Goal: Information Seeking & Learning: Check status

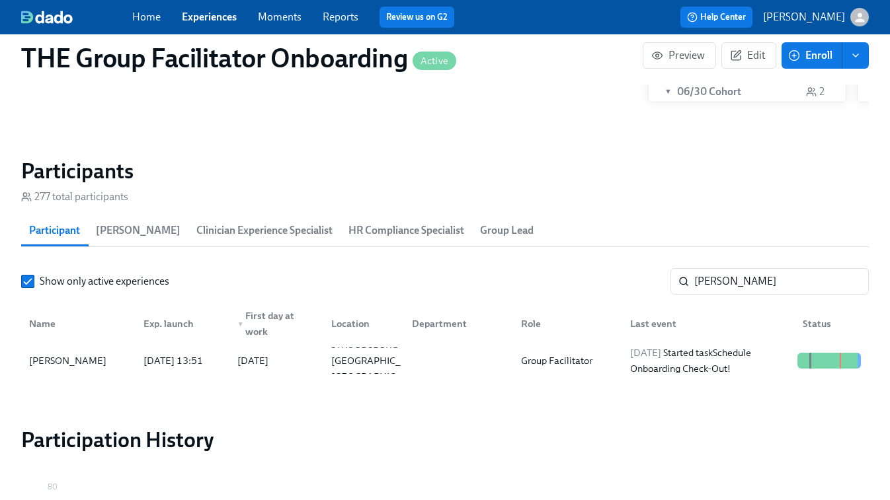
scroll to position [336, 0]
click at [766, 281] on input "Samantha Miller" at bounding box center [781, 281] width 174 height 26
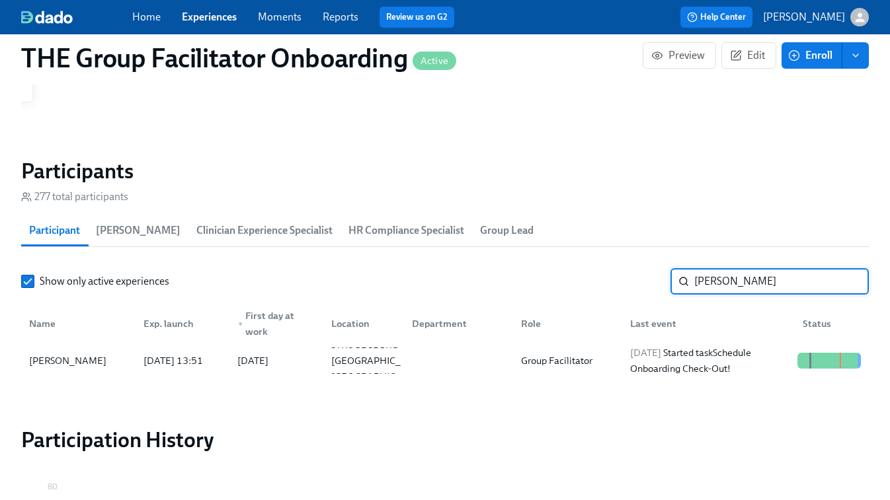
click at [766, 281] on input "Samantha Miller" at bounding box center [781, 281] width 174 height 26
type input "lauren hess"
click at [771, 362] on div "2025/10/01 Completed task Schedule Onboarding Check-Out!" at bounding box center [708, 361] width 167 height 32
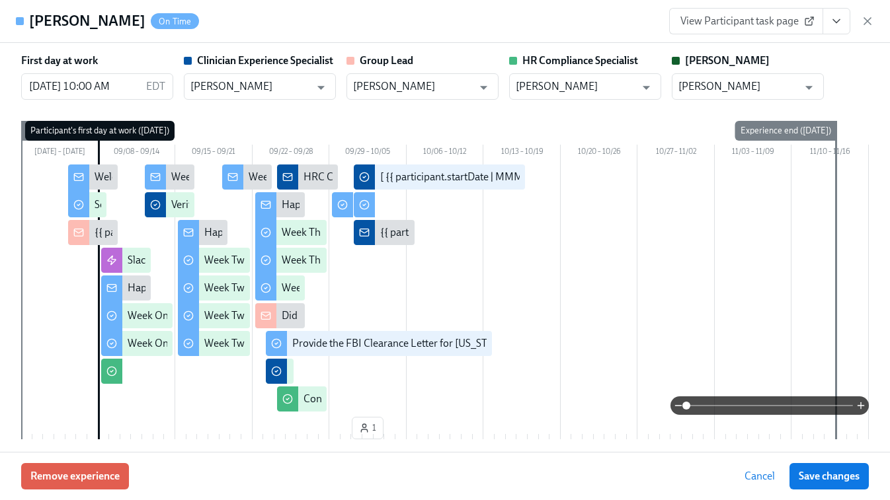
click at [835, 19] on icon "View task page" at bounding box center [835, 21] width 13 height 13
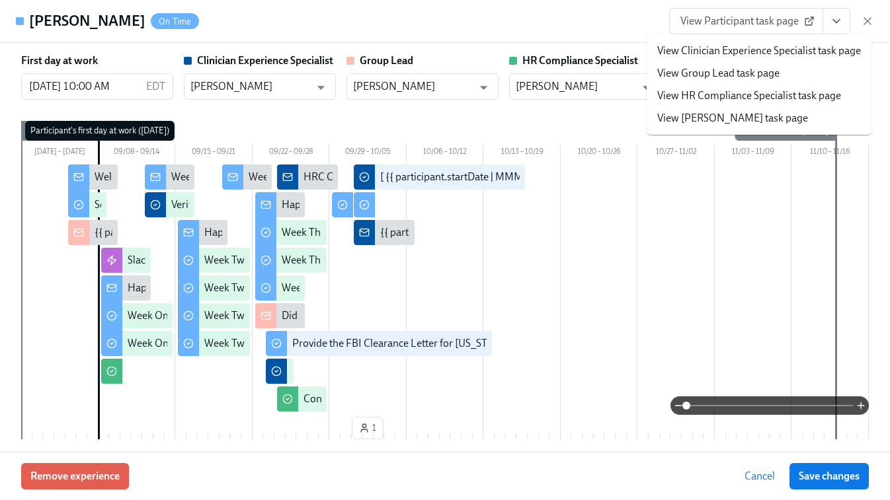
click at [707, 52] on link "View Clinician Experience Specialist task page" at bounding box center [759, 51] width 204 height 15
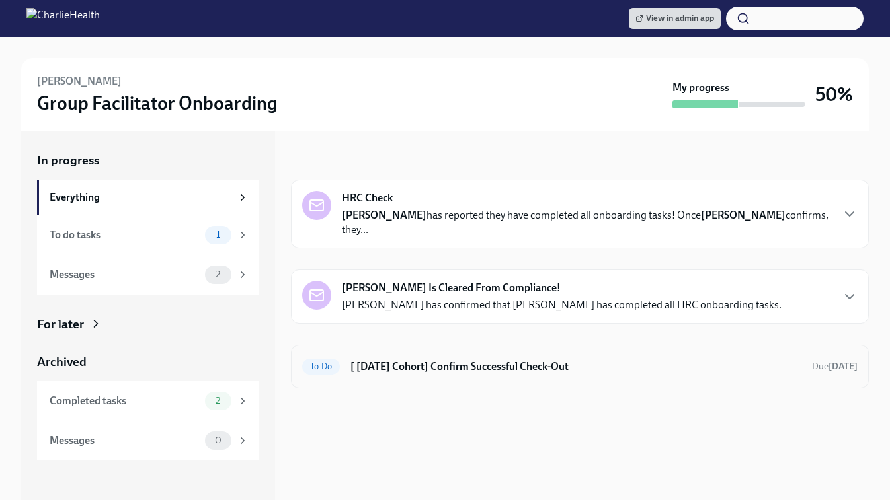
click at [523, 360] on h6 "[ [DATE] Cohort] Confirm Successful Check-Out" at bounding box center [575, 367] width 451 height 15
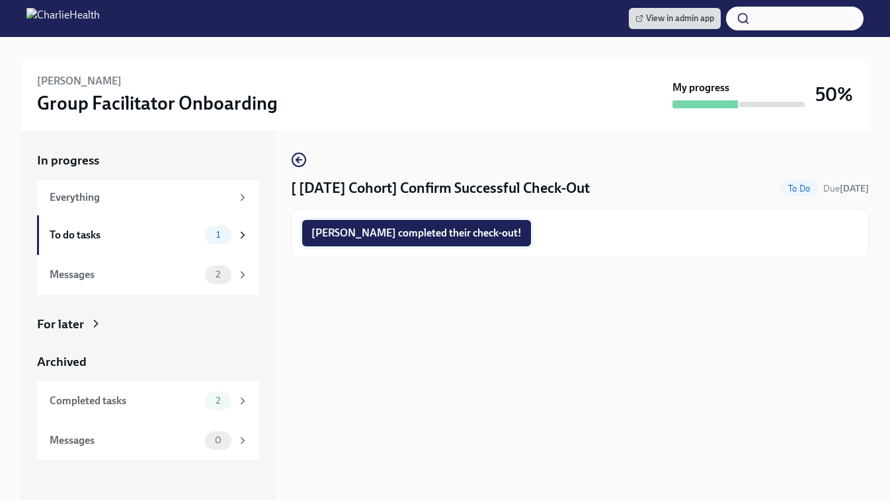
click at [410, 245] on button "Lauren completed their check-out!" at bounding box center [416, 233] width 229 height 26
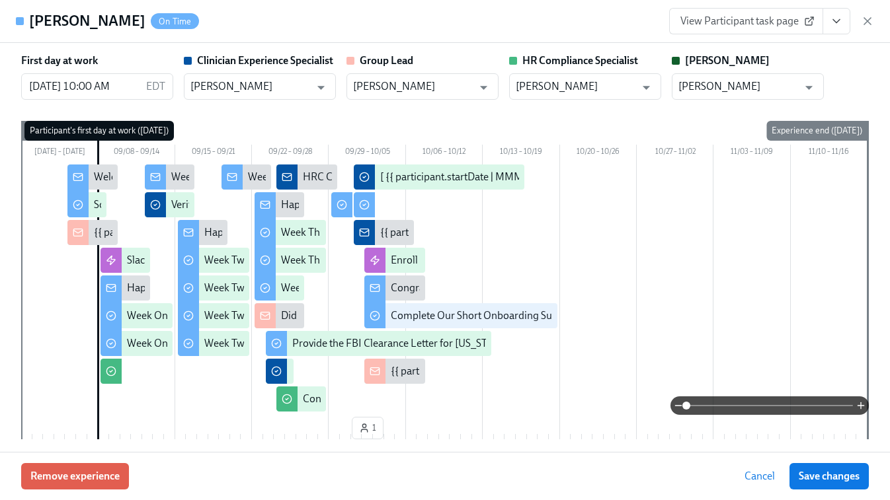
scroll to position [336, 0]
click at [868, 23] on icon "button" at bounding box center [867, 21] width 13 height 13
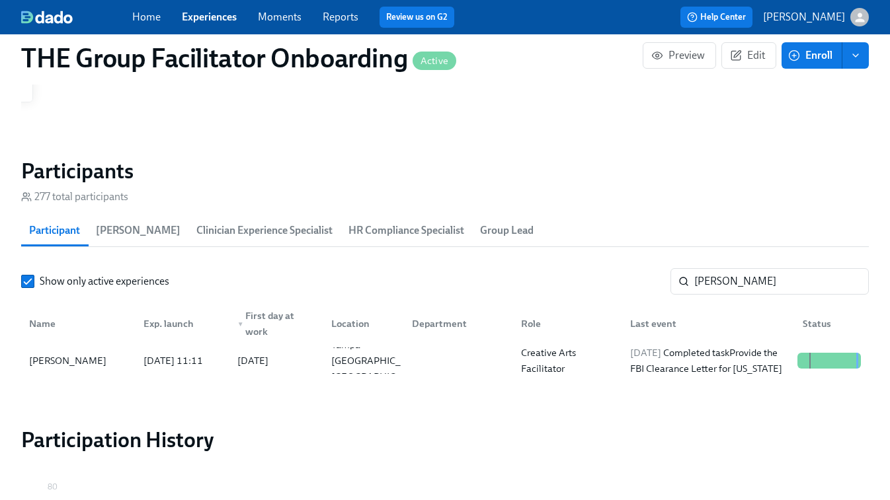
drag, startPoint x: 203, startPoint y: 21, endPoint x: 213, endPoint y: 23, distance: 10.1
click at [203, 21] on link "Experiences" at bounding box center [209, 17] width 55 height 13
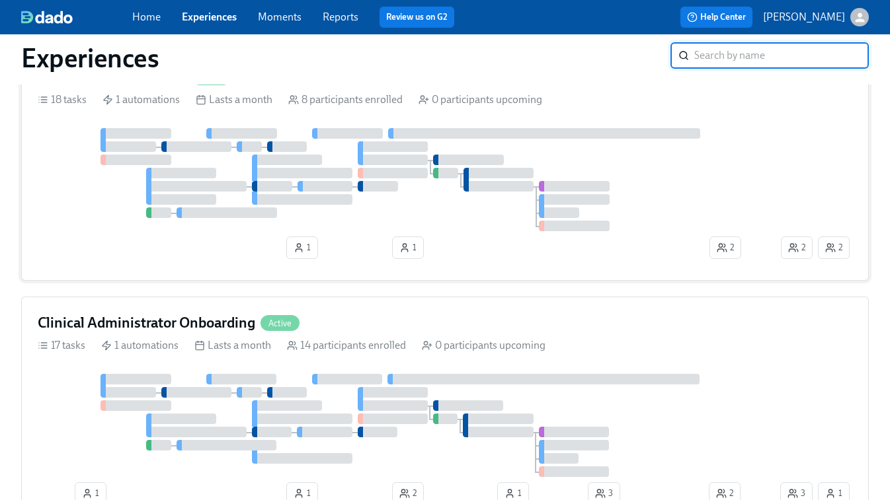
scroll to position [653, 0]
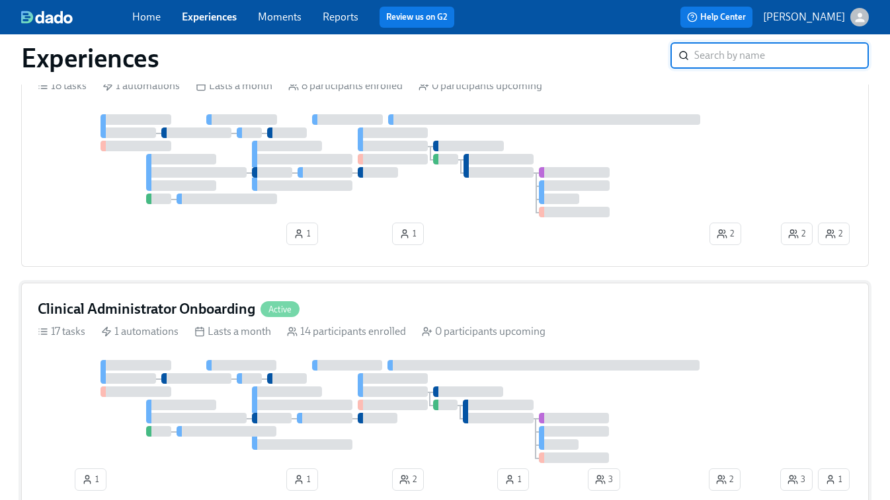
click at [438, 352] on div "Clinical Administrator Onboarding Active 17 tasks 1 automations Lasts a month 1…" at bounding box center [444, 398] width 847 height 230
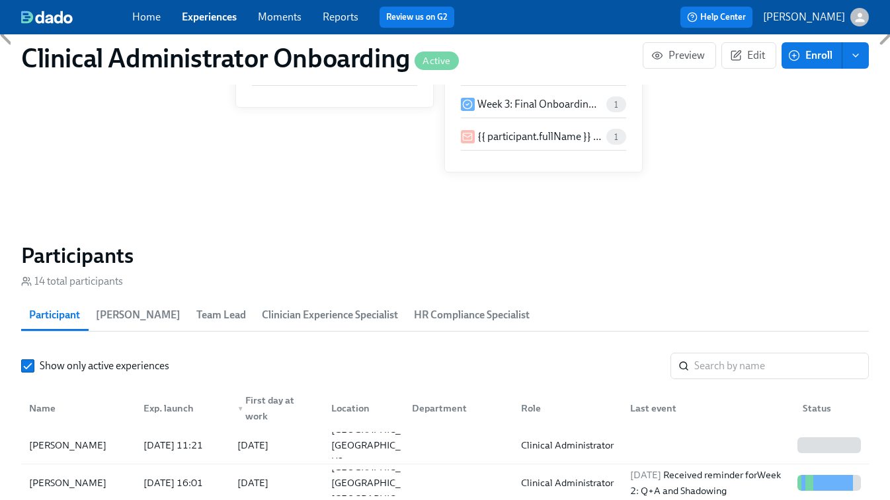
scroll to position [988, 0]
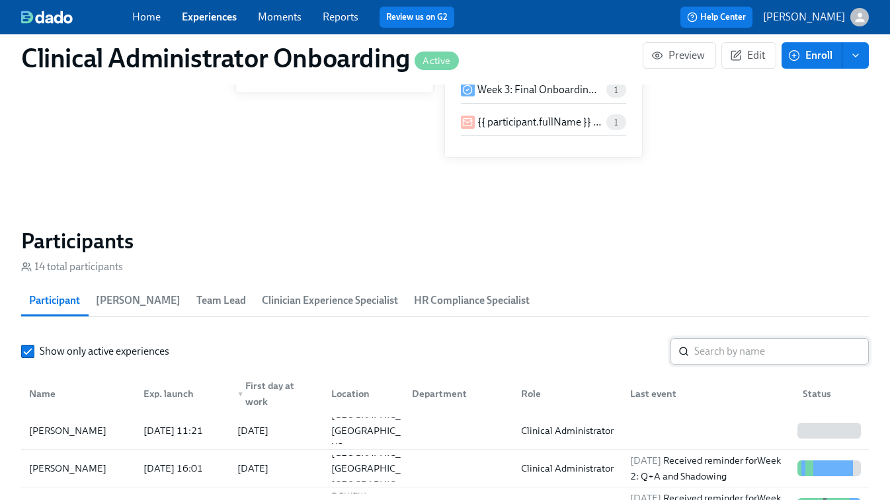
click at [722, 342] on input "search" at bounding box center [781, 351] width 174 height 26
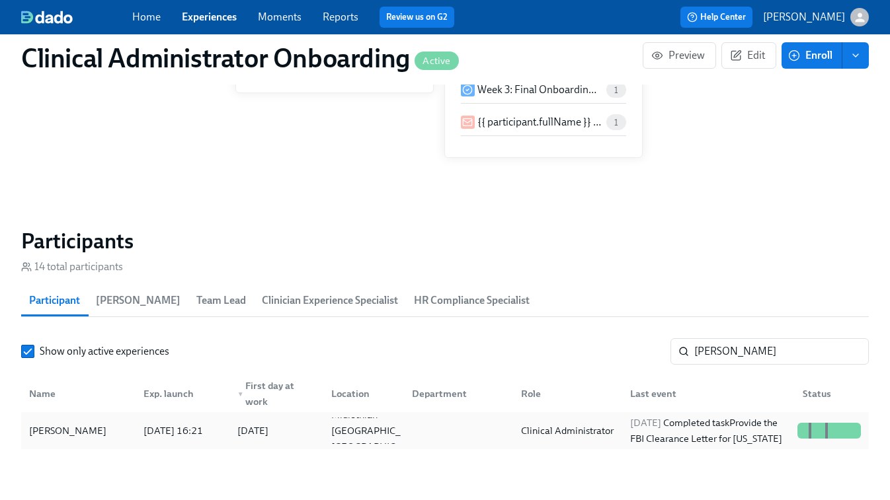
click at [652, 425] on div "2025/09/30 Completed task Provide the FBI Clearance Letter for Pennsylvania" at bounding box center [708, 431] width 167 height 32
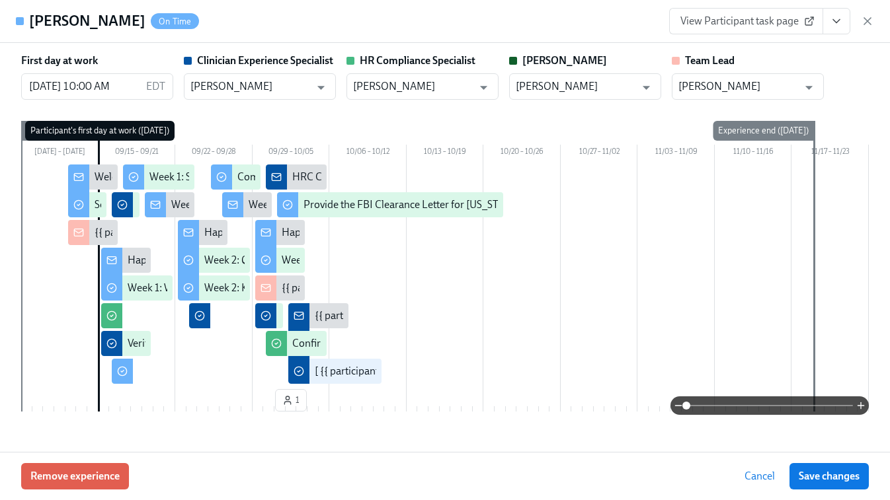
click at [785, 30] on link "View Participant task page" at bounding box center [746, 21] width 154 height 26
click at [836, 16] on icon "View task page" at bounding box center [835, 21] width 13 height 13
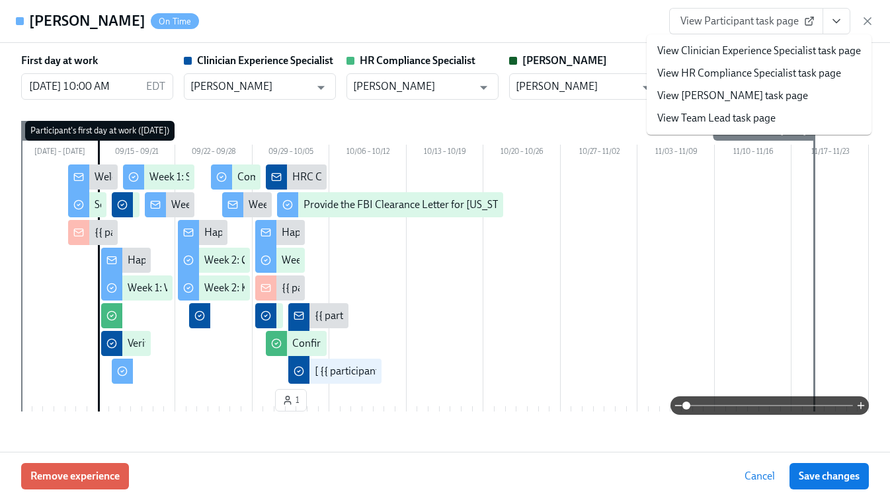
click at [745, 53] on link "View Clinician Experience Specialist task page" at bounding box center [759, 51] width 204 height 15
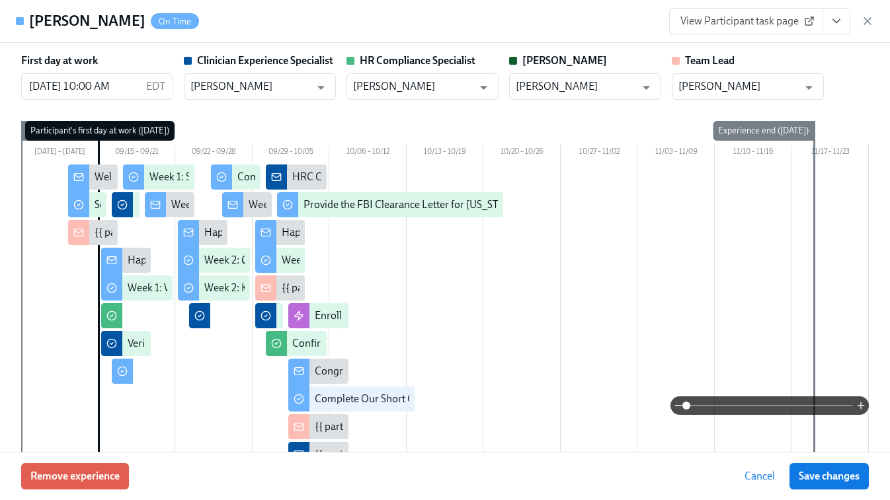
scroll to position [0, 10420]
click at [862, 25] on icon "button" at bounding box center [867, 21] width 13 height 13
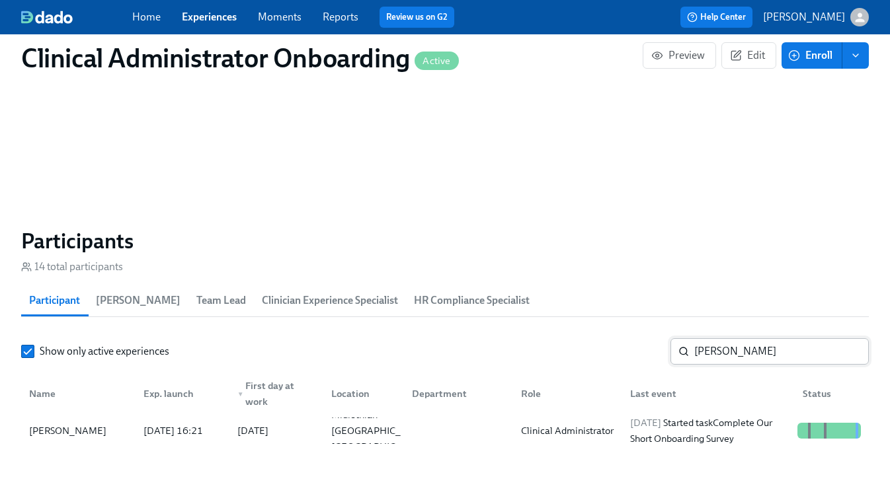
click at [716, 354] on input "joy boone" at bounding box center [781, 351] width 174 height 26
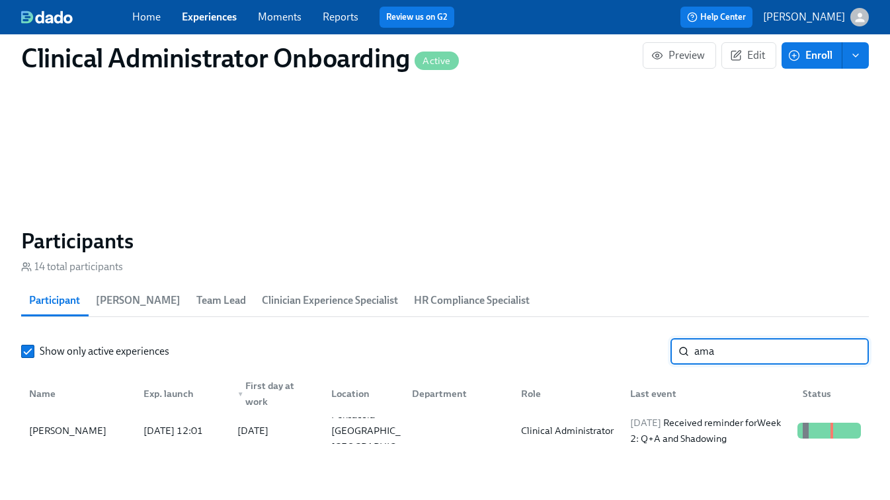
type input "ama"
click at [213, 19] on link "Experiences" at bounding box center [209, 17] width 55 height 13
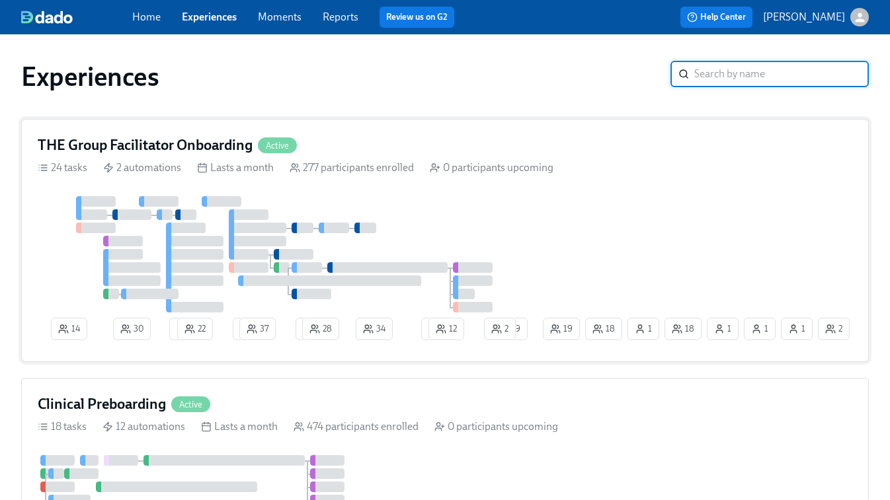
click at [465, 235] on div at bounding box center [289, 254] width 502 height 116
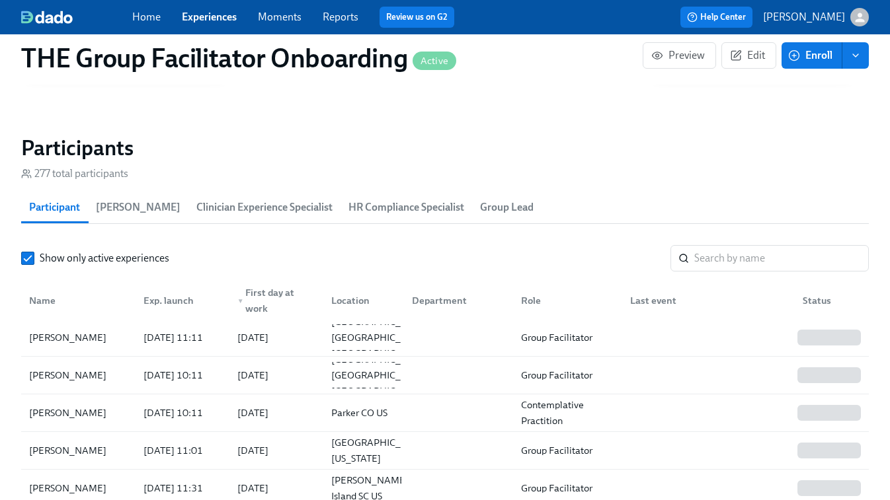
scroll to position [1187, 0]
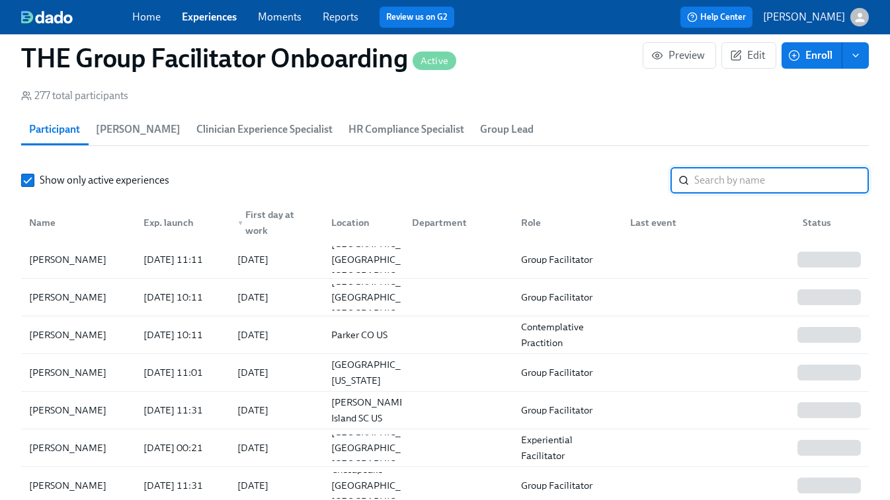
click at [710, 176] on input "search" at bounding box center [781, 180] width 174 height 26
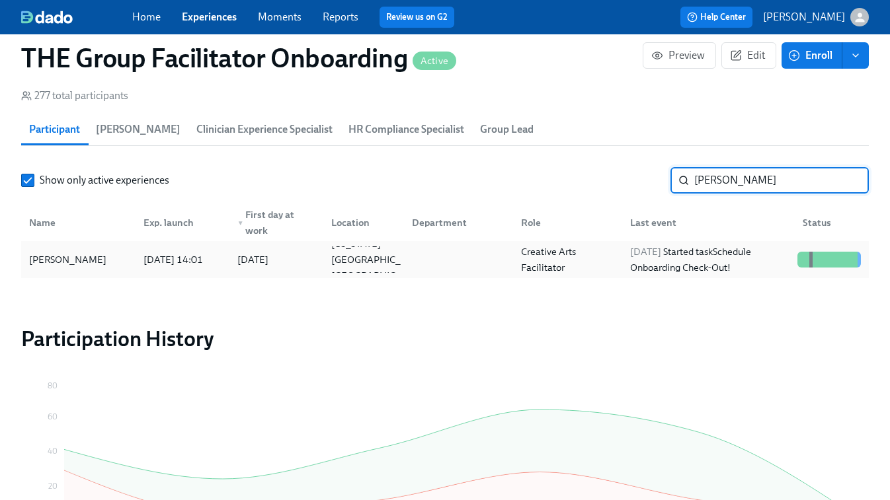
type input "amalia"
click at [616, 256] on div "Creative Arts Facilitator" at bounding box center [568, 260] width 104 height 32
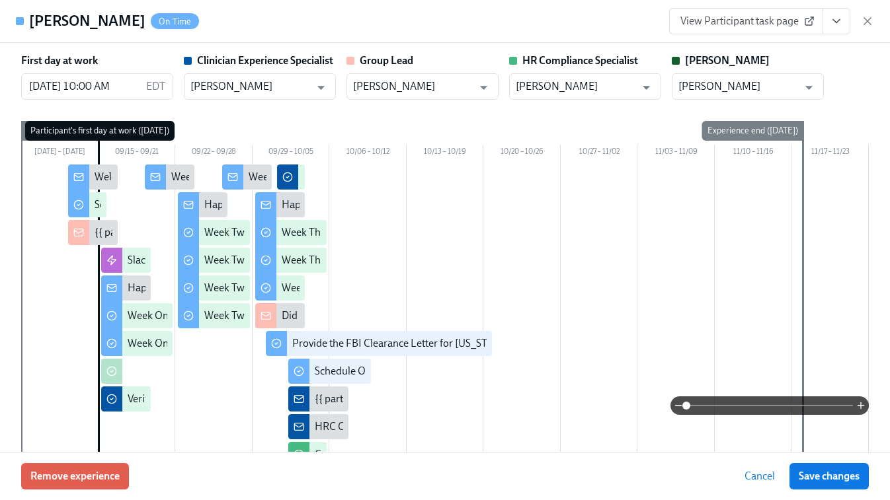
click at [760, 25] on span "View Participant task page" at bounding box center [746, 21] width 132 height 13
click at [864, 12] on div "View Participant task page" at bounding box center [771, 21] width 205 height 26
click at [864, 19] on icon "button" at bounding box center [867, 21] width 7 height 7
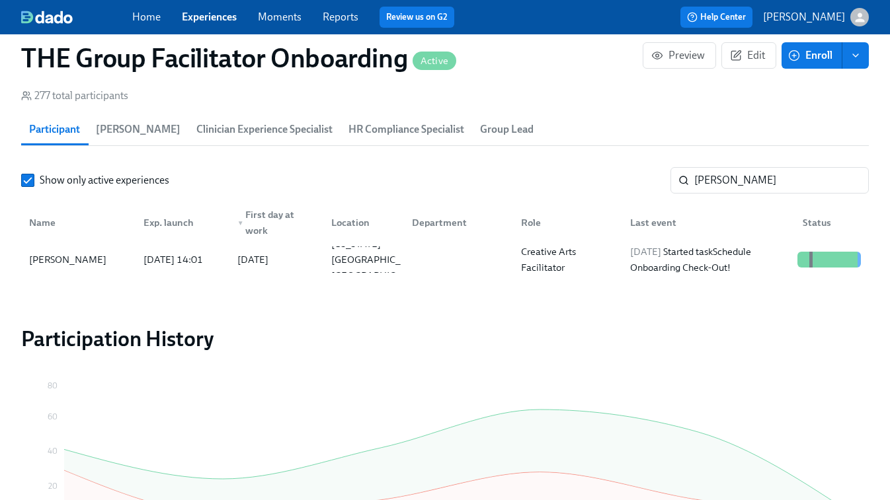
click at [219, 17] on link "Experiences" at bounding box center [209, 17] width 55 height 13
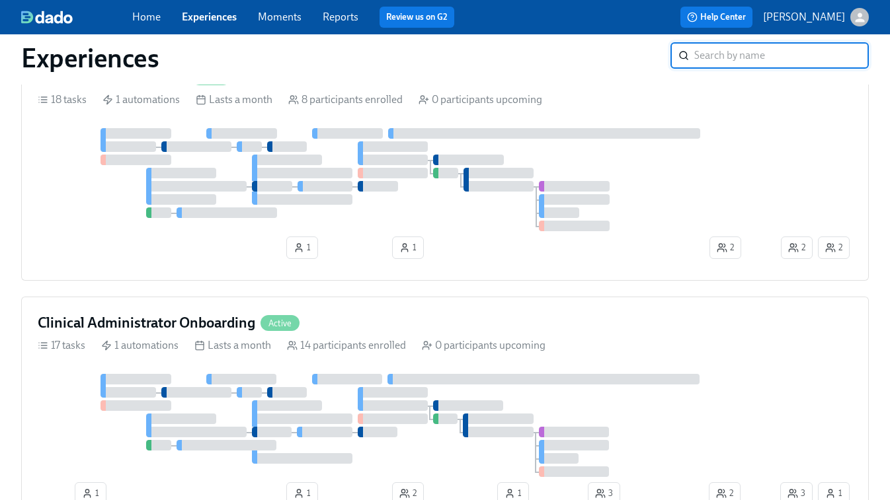
scroll to position [804, 0]
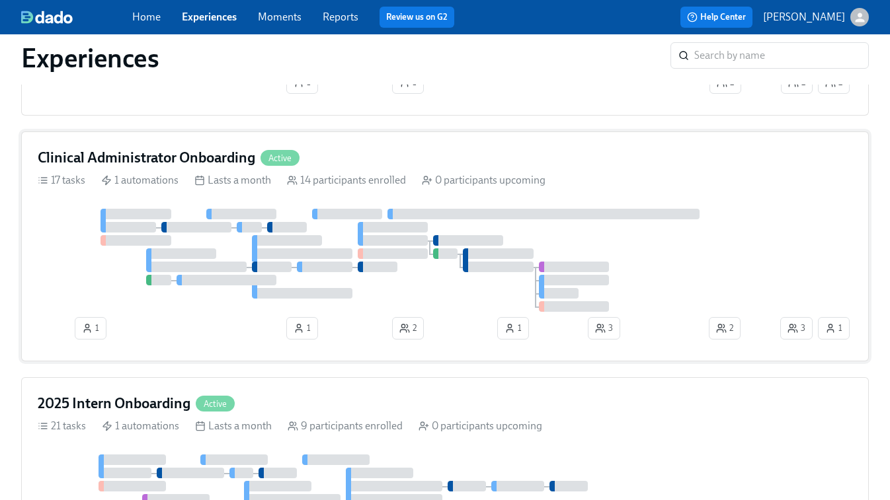
click at [510, 254] on div at bounding box center [498, 254] width 70 height 11
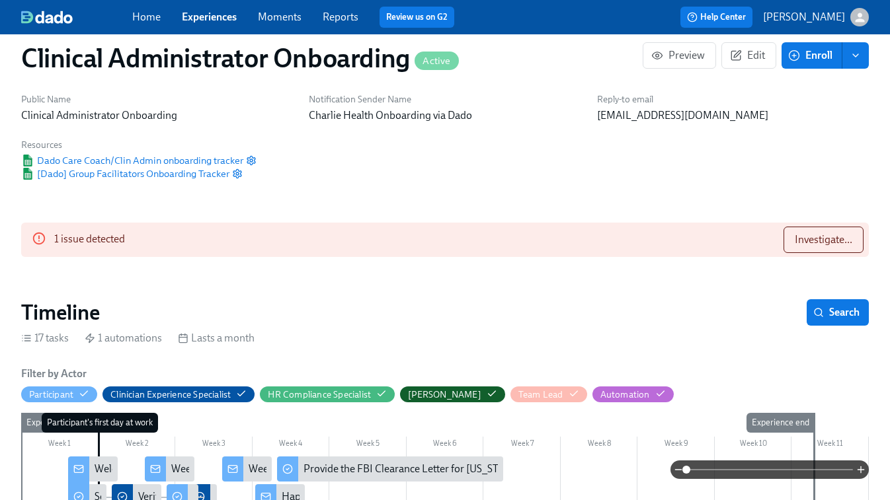
scroll to position [0, 9393]
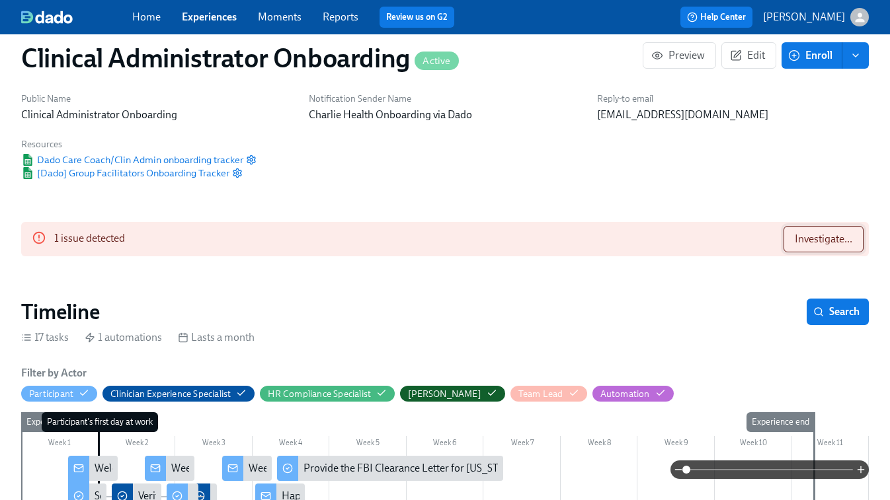
click at [828, 228] on button "Investigate..." at bounding box center [823, 239] width 80 height 26
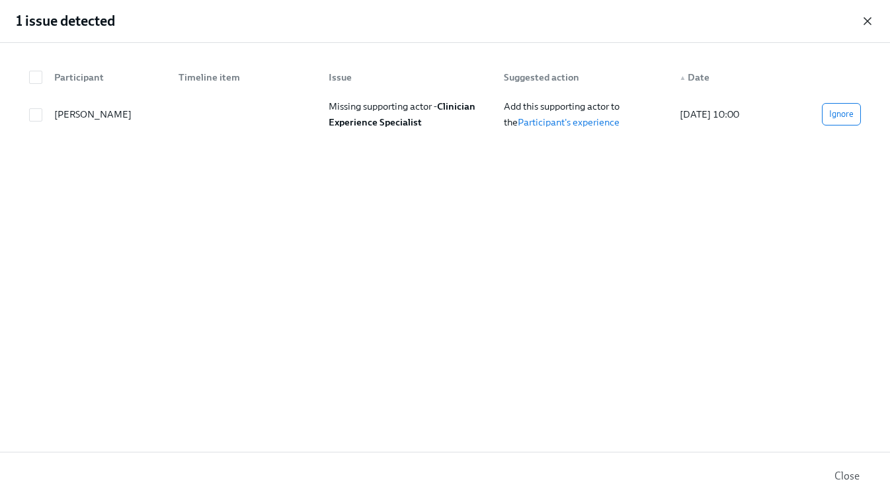
click at [868, 17] on icon "button" at bounding box center [867, 21] width 13 height 13
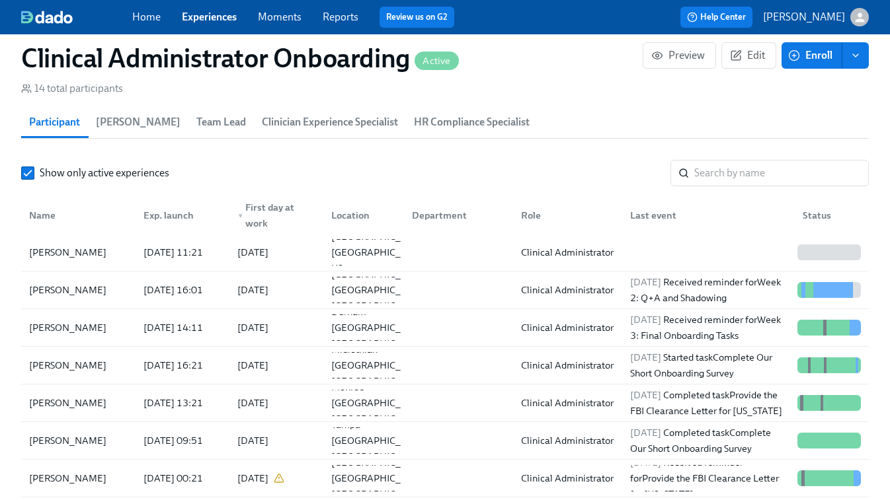
scroll to position [1176, 0]
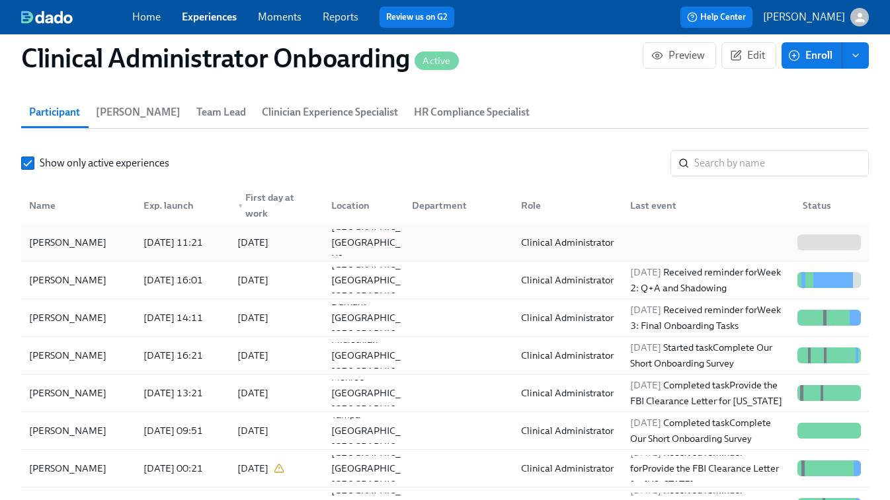
click at [594, 243] on div "Clinical Administrator" at bounding box center [567, 243] width 103 height 16
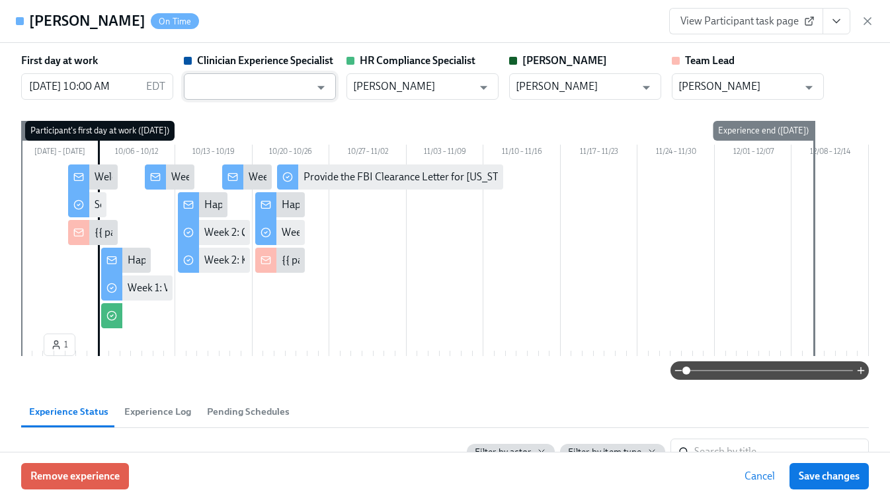
click at [272, 86] on input "text" at bounding box center [250, 86] width 120 height 26
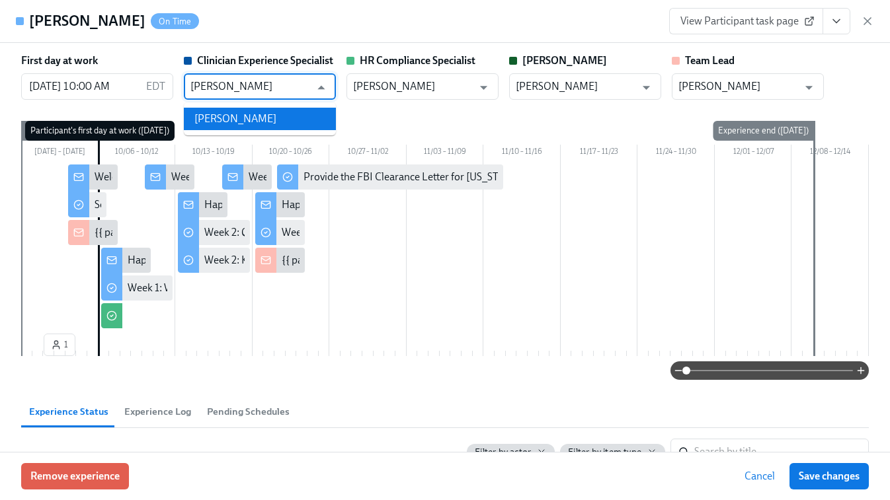
click at [275, 119] on li "[PERSON_NAME]" at bounding box center [260, 119] width 152 height 22
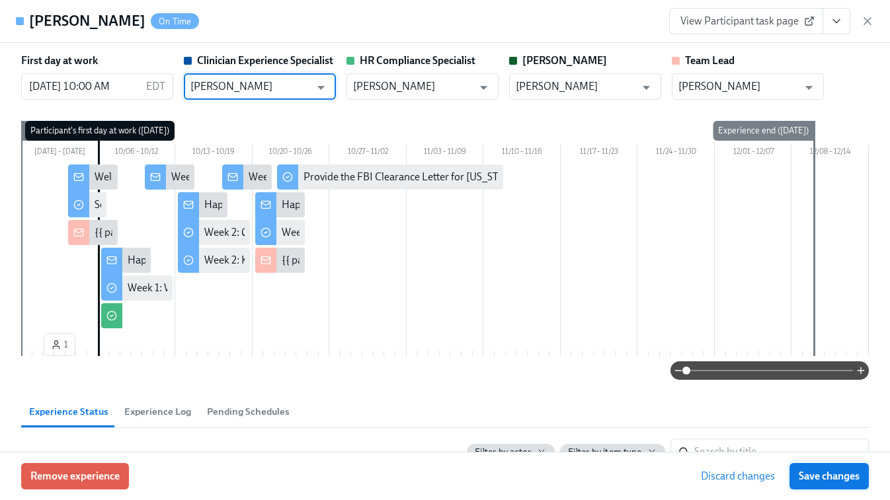
type input "[PERSON_NAME]"
click at [822, 477] on span "Save changes" at bounding box center [828, 476] width 61 height 13
type input "[PERSON_NAME]"
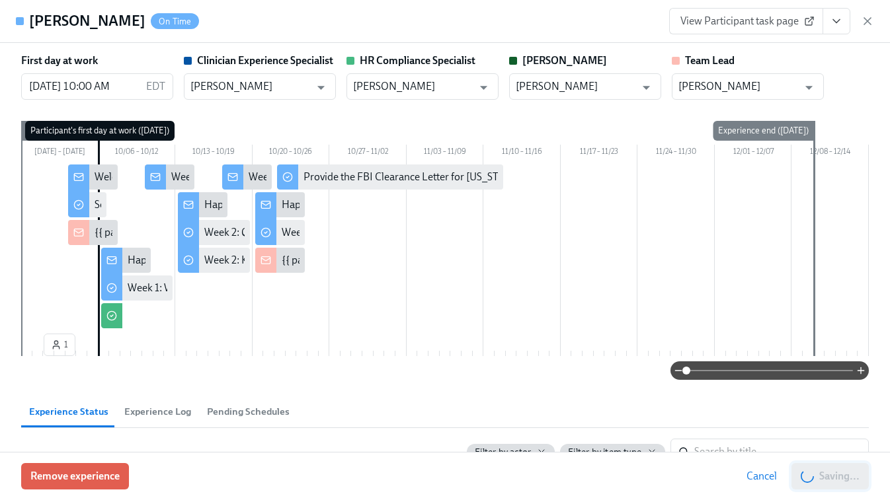
scroll to position [0, 10420]
click at [866, 21] on icon "button" at bounding box center [867, 21] width 13 height 13
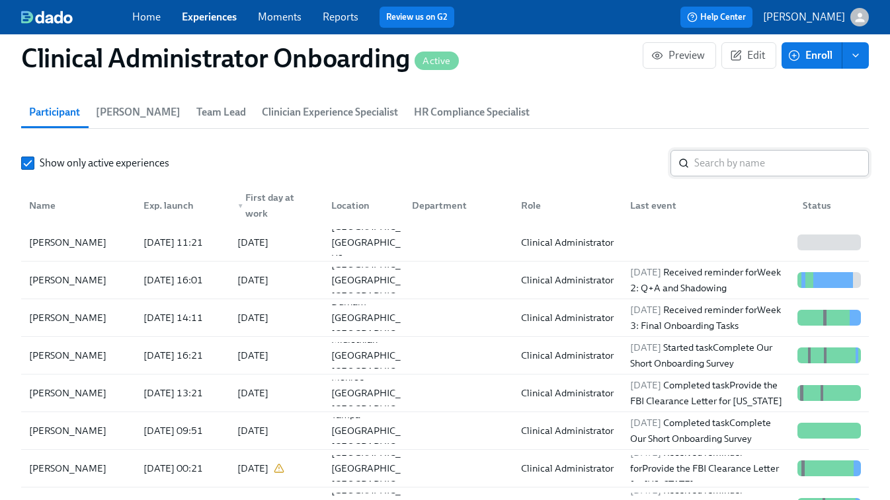
click at [726, 165] on input "search" at bounding box center [781, 163] width 174 height 26
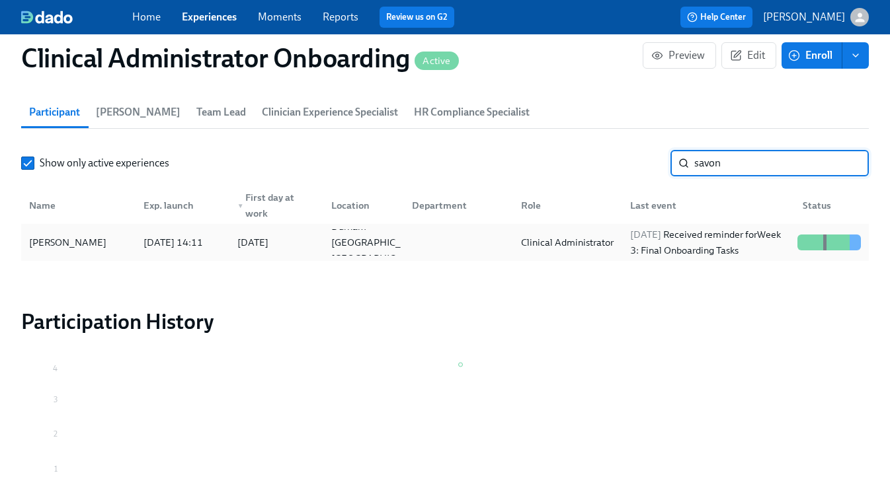
type input "savon"
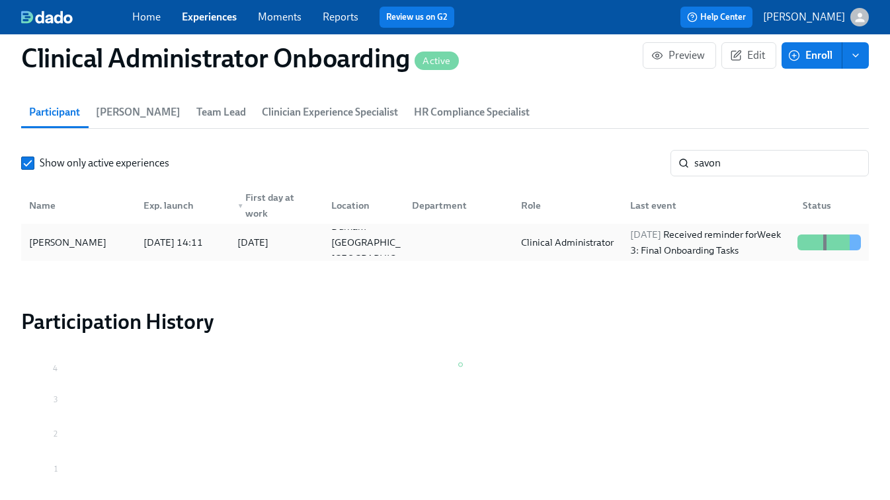
click at [475, 247] on div at bounding box center [455, 242] width 109 height 26
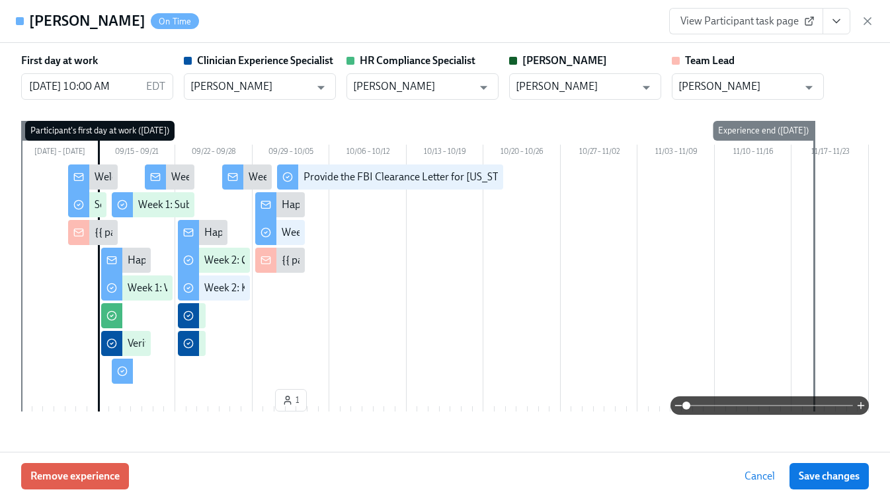
click at [765, 24] on span "View Participant task page" at bounding box center [746, 21] width 132 height 13
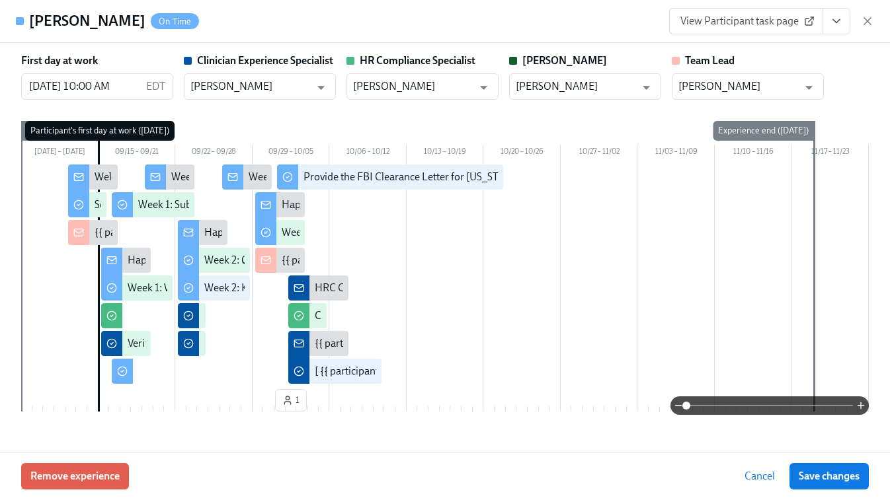
click at [867, 28] on div "View Participant task page" at bounding box center [771, 21] width 205 height 26
click at [865, 16] on icon "button" at bounding box center [867, 21] width 13 height 13
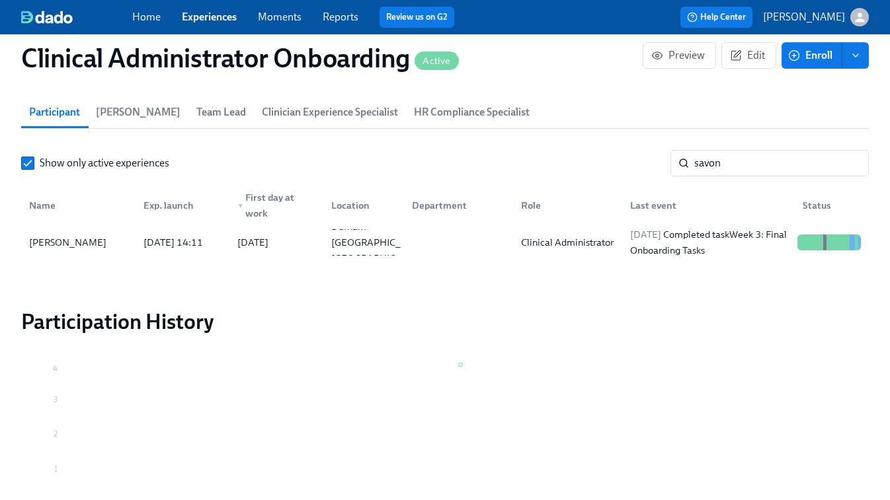
click at [216, 17] on link "Experiences" at bounding box center [209, 17] width 55 height 13
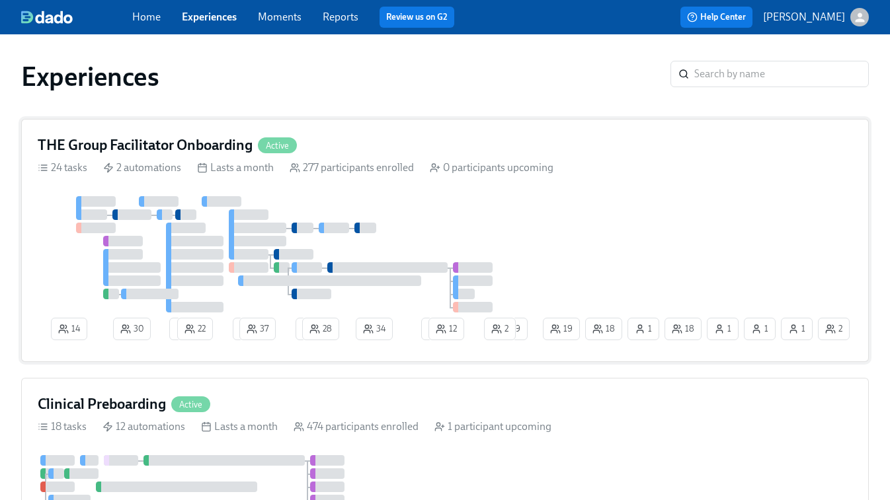
click at [573, 226] on div "14 30 4 22 2 37 1 28 34 1 12 18 1 18 1 1 19 1 29 2 2" at bounding box center [445, 270] width 814 height 149
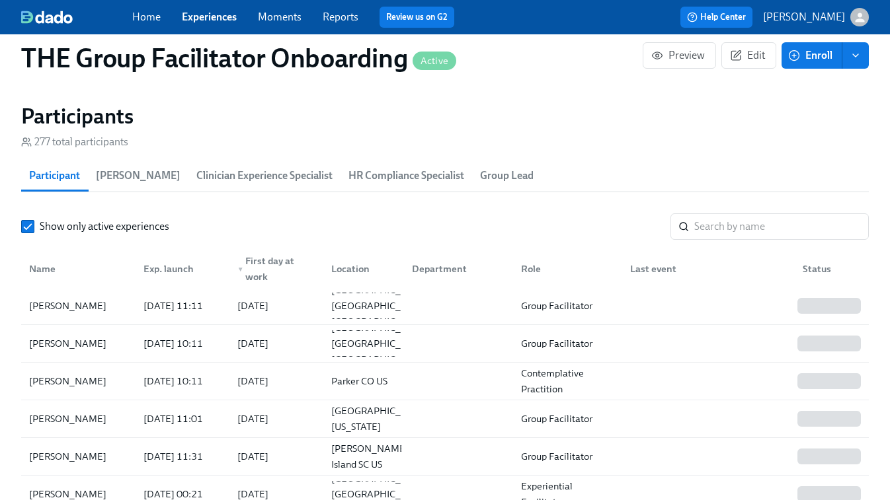
scroll to position [1130, 0]
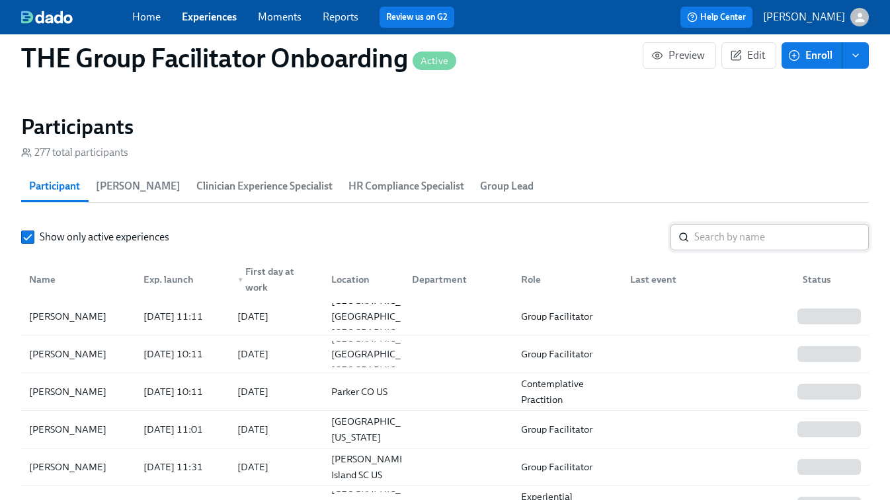
click at [738, 237] on input "search" at bounding box center [781, 237] width 174 height 26
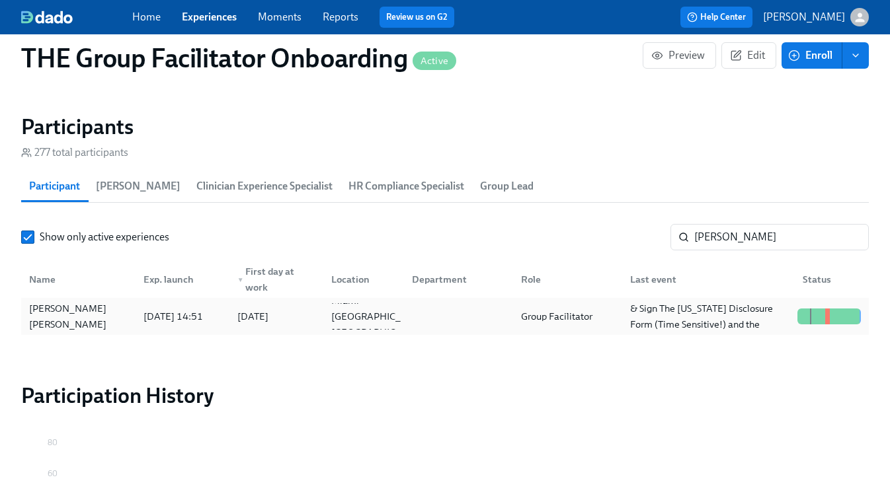
click at [594, 325] on div "Group Facilitator" at bounding box center [564, 316] width 109 height 26
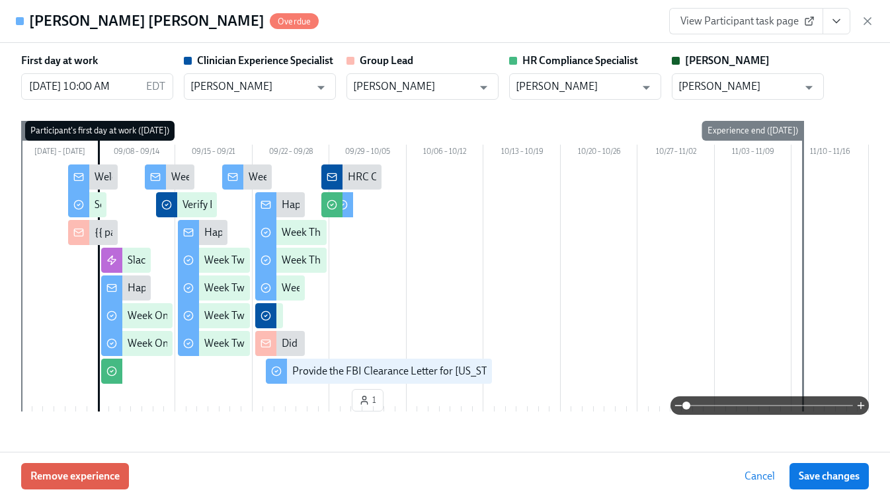
click at [783, 20] on span "View Participant task page" at bounding box center [746, 21] width 132 height 13
click at [834, 19] on icon "View task page" at bounding box center [835, 21] width 13 height 13
click at [738, 27] on span "View Participant task page" at bounding box center [746, 21] width 132 height 13
click at [866, 19] on icon "button" at bounding box center [867, 21] width 13 height 13
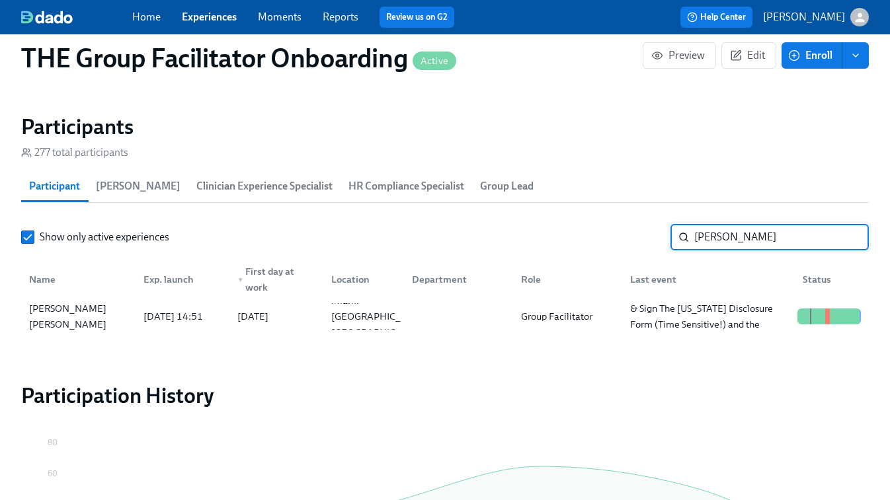
click at [723, 234] on input "claudia" at bounding box center [781, 237] width 174 height 26
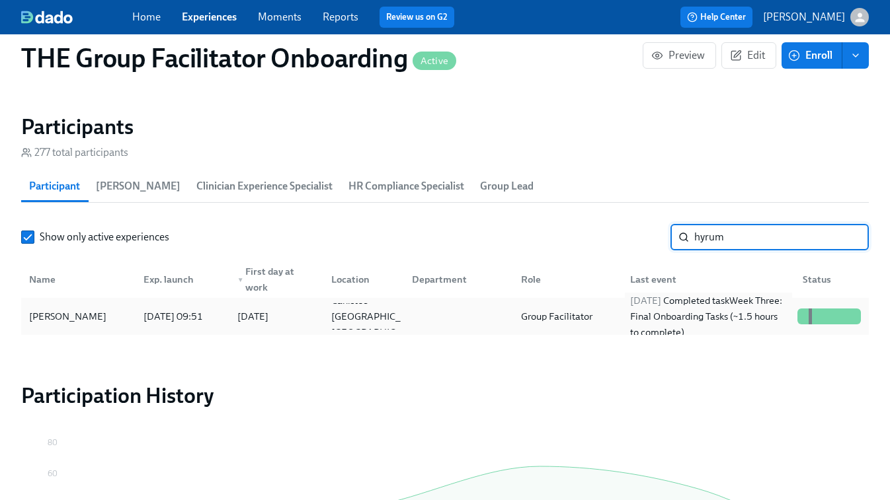
click at [717, 311] on div "2025/09/28 Completed task Week Three: Final Onboarding Tasks (~1.5 hours to com…" at bounding box center [708, 317] width 167 height 48
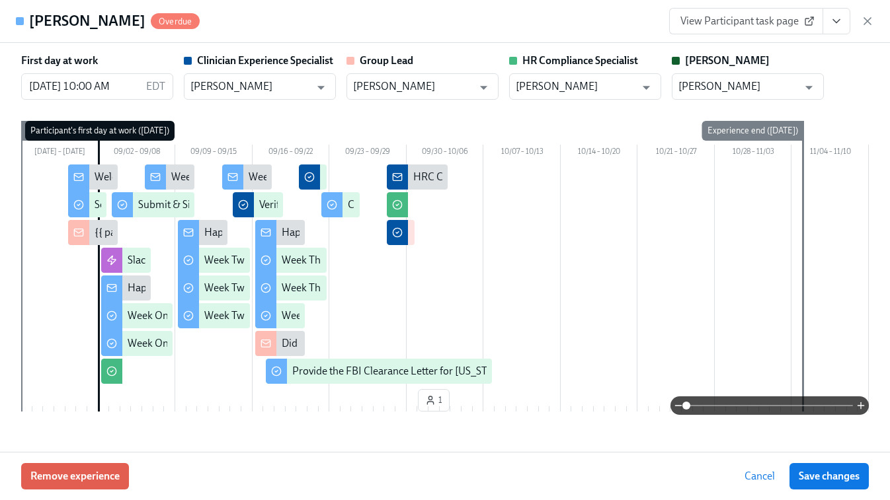
click at [781, 28] on link "View Participant task page" at bounding box center [746, 21] width 154 height 26
click at [867, 22] on icon "button" at bounding box center [867, 21] width 13 height 13
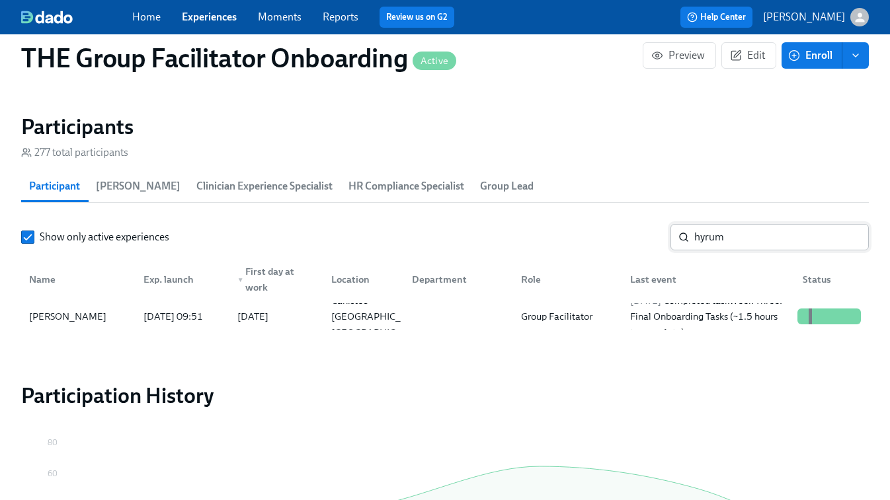
click at [740, 228] on input "hyrum" at bounding box center [781, 237] width 174 height 26
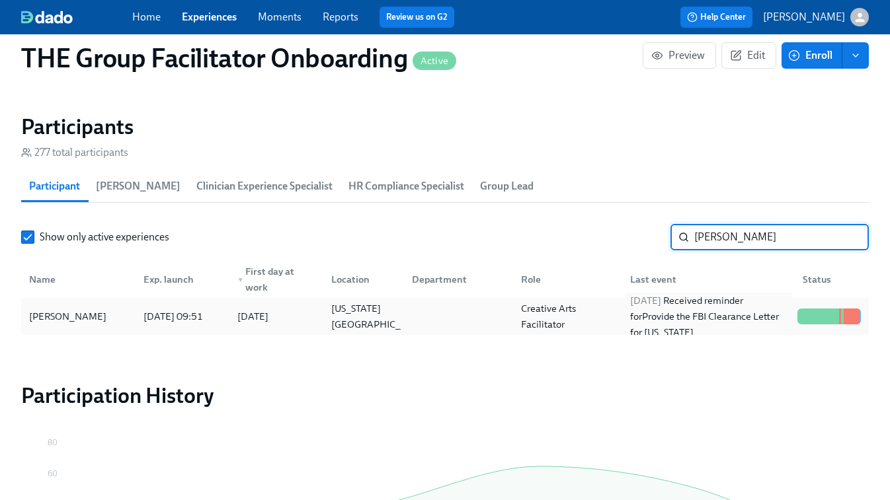
type input "rebecca"
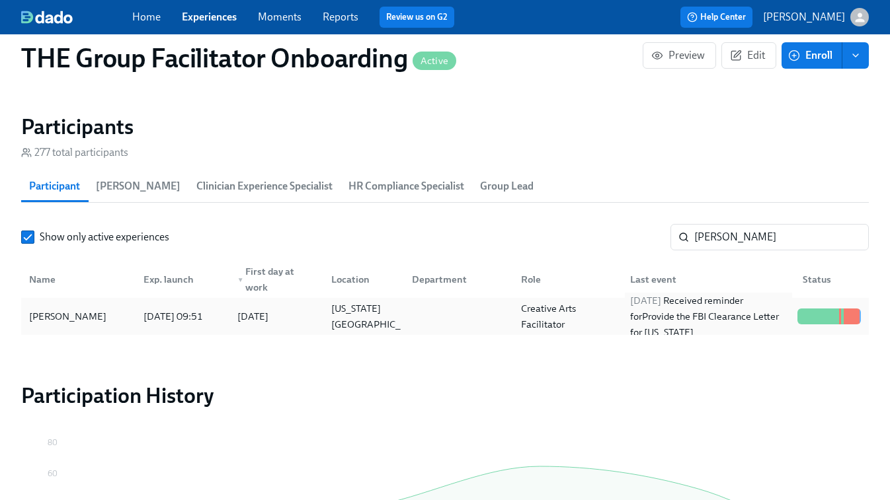
click at [724, 319] on div "2025/10/01 Received reminder for Provide the FBI Clearance Letter for Pennsylva…" at bounding box center [708, 317] width 167 height 48
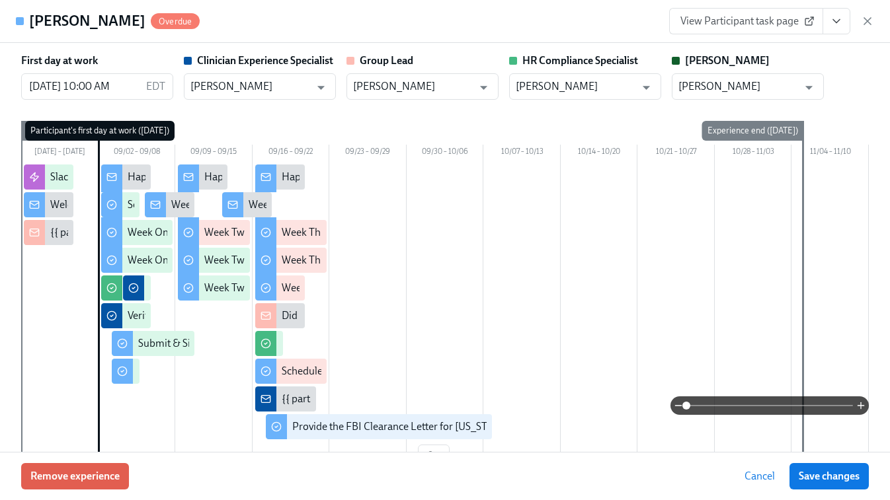
click at [776, 17] on span "View Participant task page" at bounding box center [746, 21] width 132 height 13
click at [871, 22] on icon "button" at bounding box center [867, 21] width 13 height 13
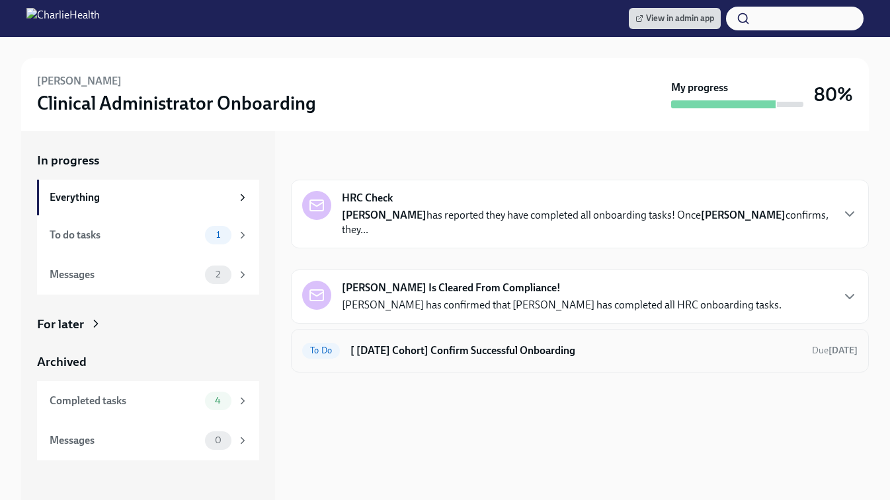
click at [441, 344] on h6 "[ Sep 15th Cohort] Confirm Successful Onboarding" at bounding box center [575, 351] width 451 height 15
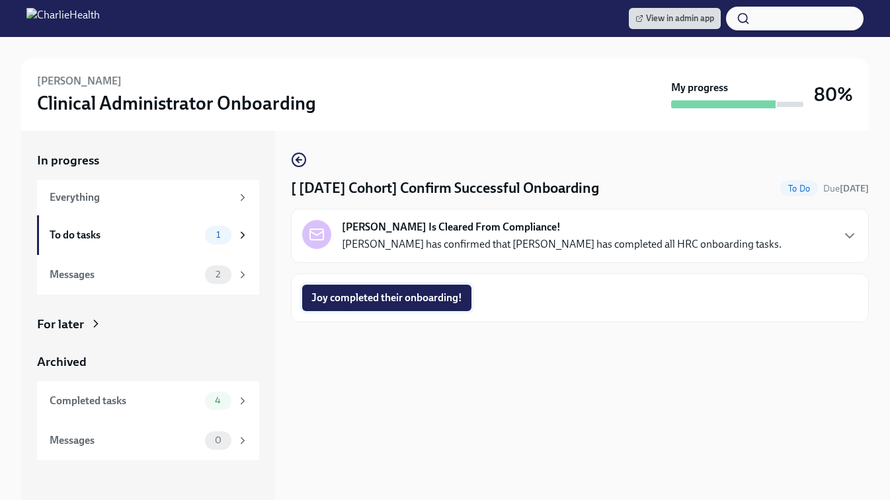
click at [393, 297] on span "Joy completed their onboarding!" at bounding box center [386, 297] width 151 height 13
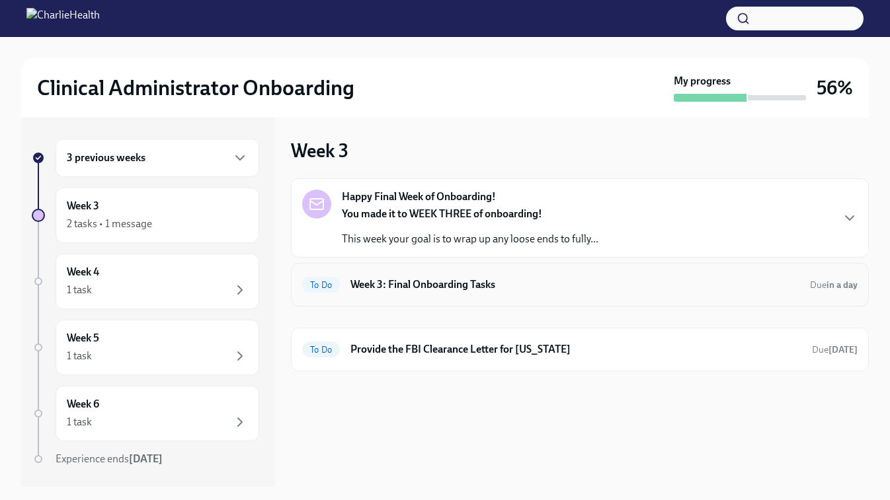
click at [480, 288] on h6 "Week 3: Final Onboarding Tasks" at bounding box center [574, 285] width 449 height 15
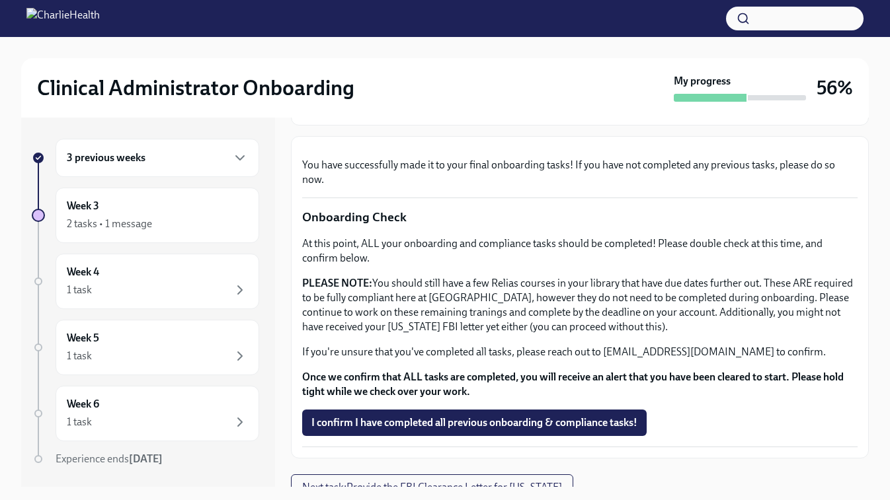
scroll to position [426, 0]
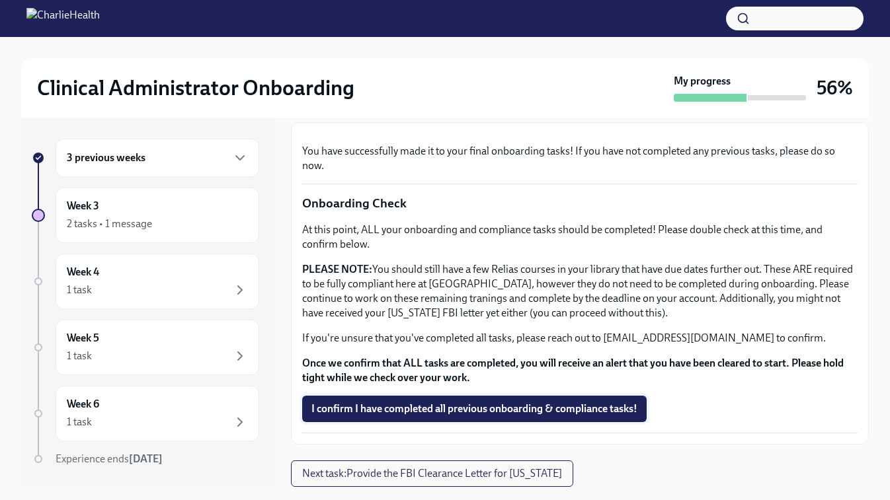
click at [454, 417] on button "I confirm I have completed all previous onboarding & compliance tasks!" at bounding box center [474, 409] width 344 height 26
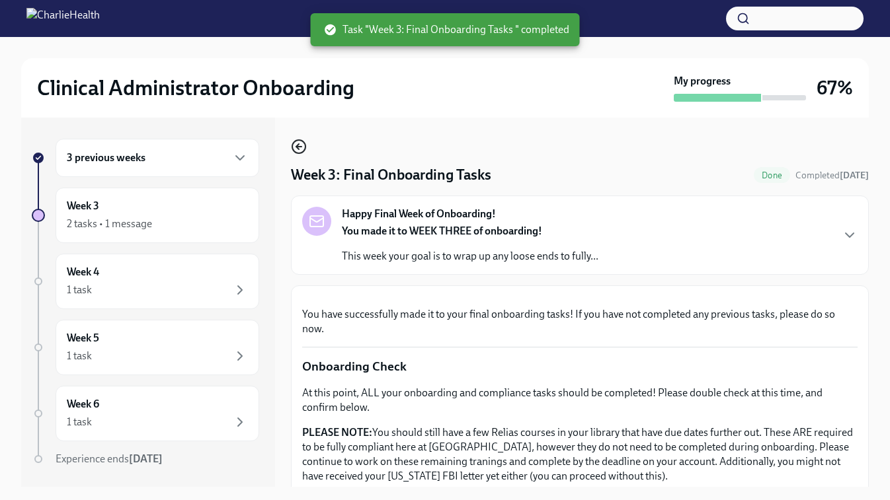
click at [297, 142] on icon "button" at bounding box center [299, 147] width 16 height 16
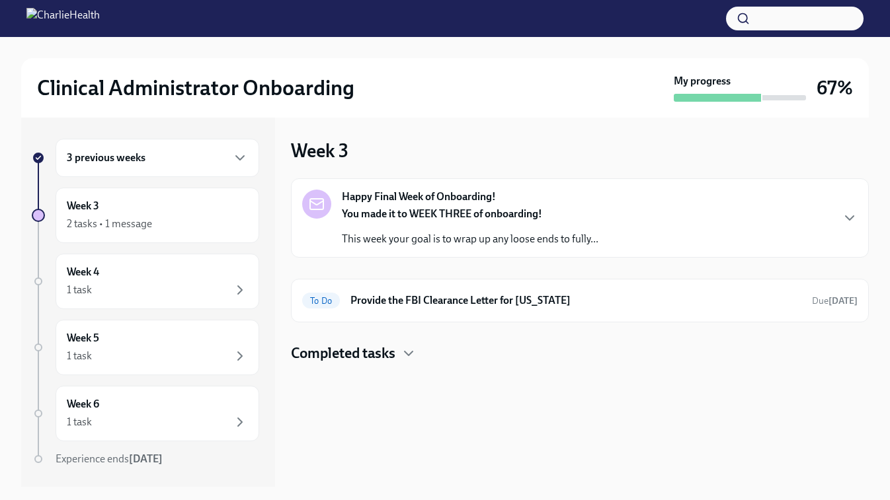
click at [177, 159] on div "3 previous weeks" at bounding box center [157, 158] width 181 height 16
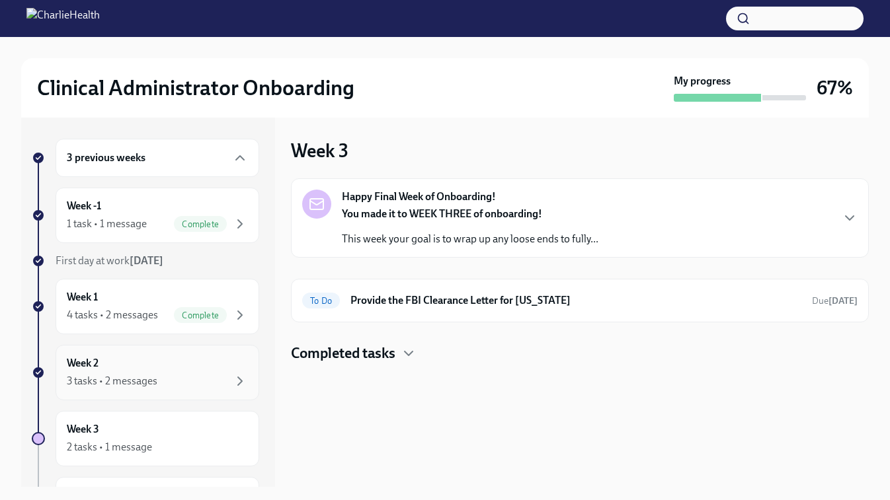
click at [141, 372] on div "Week 2 3 tasks • 2 messages" at bounding box center [157, 372] width 181 height 33
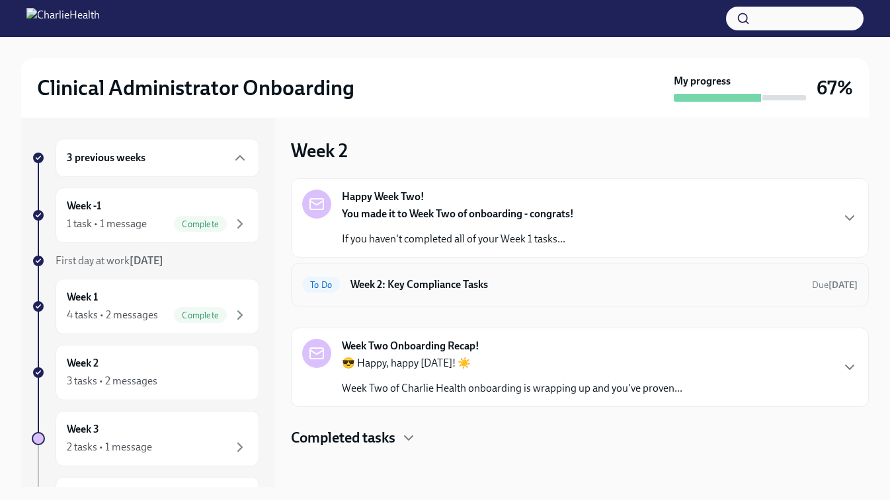
click at [466, 280] on h6 "Week 2: Key Compliance Tasks" at bounding box center [575, 285] width 451 height 15
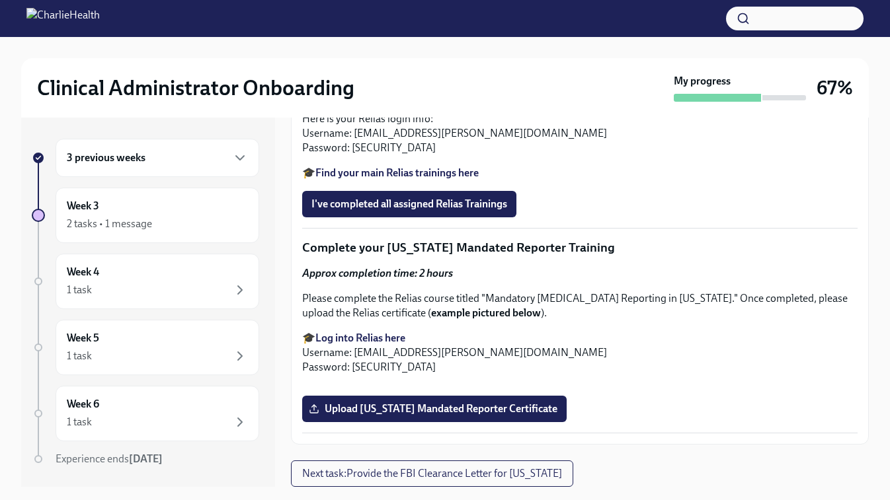
scroll to position [1408, 0]
drag, startPoint x: 305, startPoint y: 236, endPoint x: 410, endPoint y: 239, distance: 105.1
click at [410, 239] on p "Complete your [US_STATE] Mandated Reporter Training" at bounding box center [579, 247] width 555 height 17
drag, startPoint x: 303, startPoint y: 235, endPoint x: 617, endPoint y: 235, distance: 314.6
click at [617, 239] on p "Complete your [US_STATE] Mandated Reporter Training" at bounding box center [579, 247] width 555 height 17
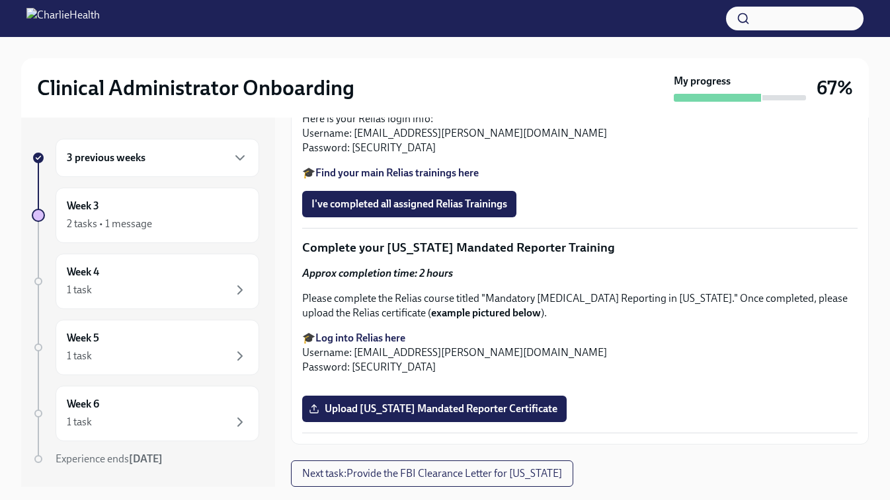
copy p "Complete your [US_STATE] Mandated Reporter Training"
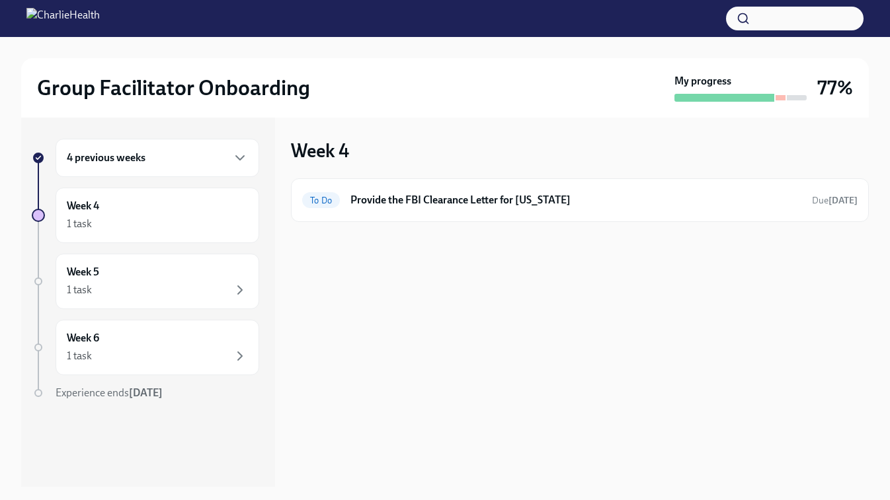
click at [145, 159] on h6 "4 previous weeks" at bounding box center [106, 158] width 79 height 15
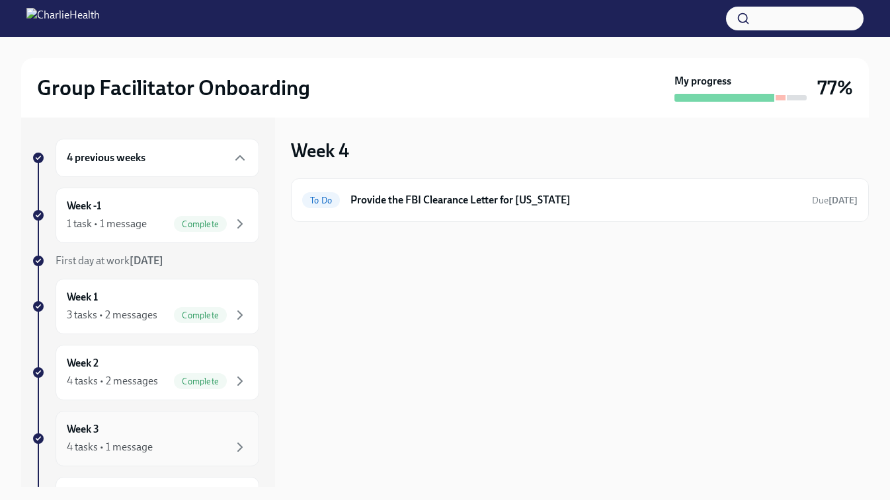
click at [110, 441] on div "4 tasks • 1 message" at bounding box center [110, 447] width 86 height 15
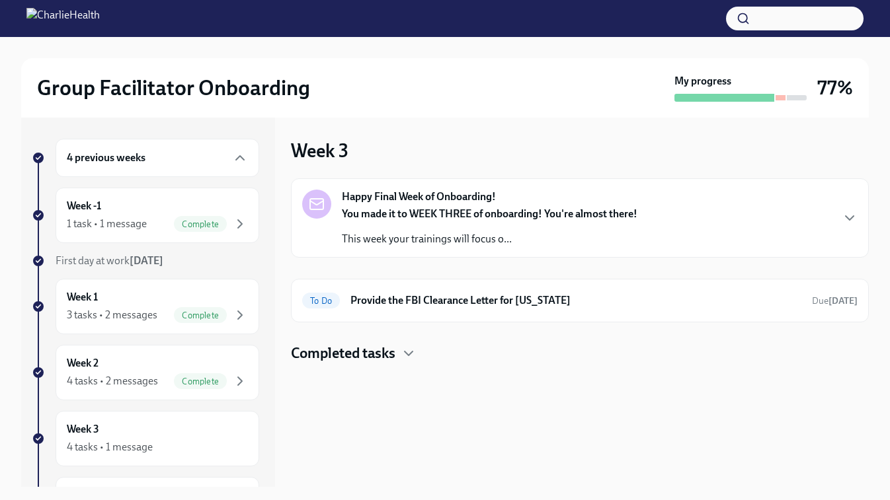
click at [364, 356] on h4 "Completed tasks" at bounding box center [343, 354] width 104 height 20
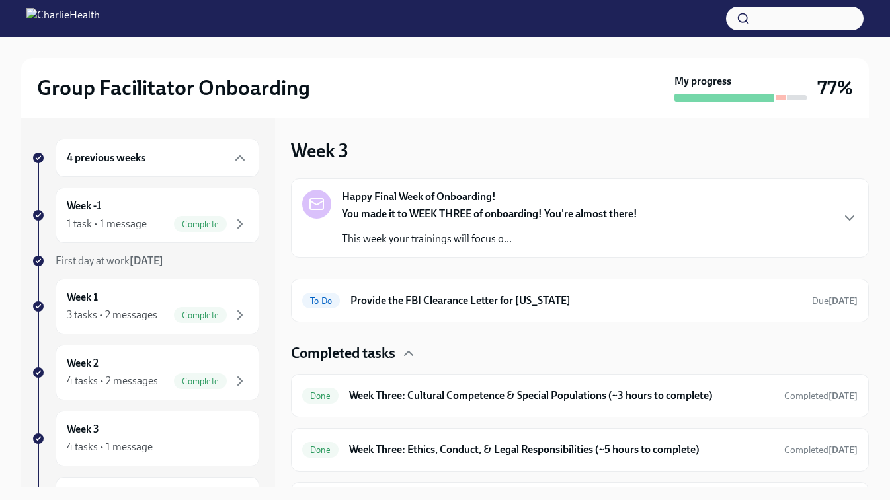
scroll to position [39, 0]
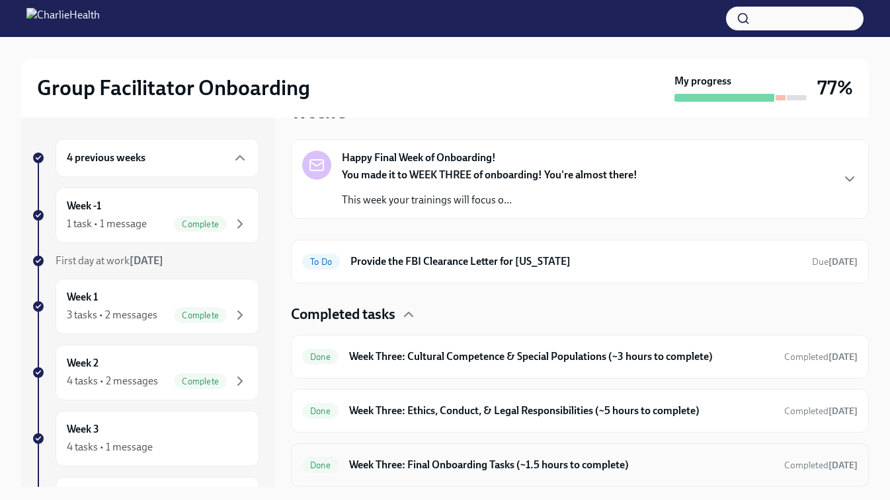
click at [444, 466] on h6 "Week Three: Final Onboarding Tasks (~1.5 hours to complete)" at bounding box center [561, 465] width 424 height 15
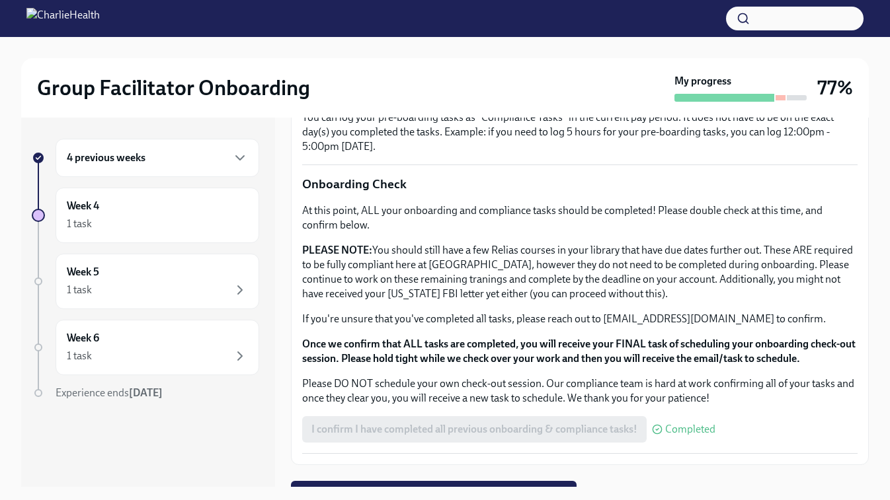
scroll to position [1063, 0]
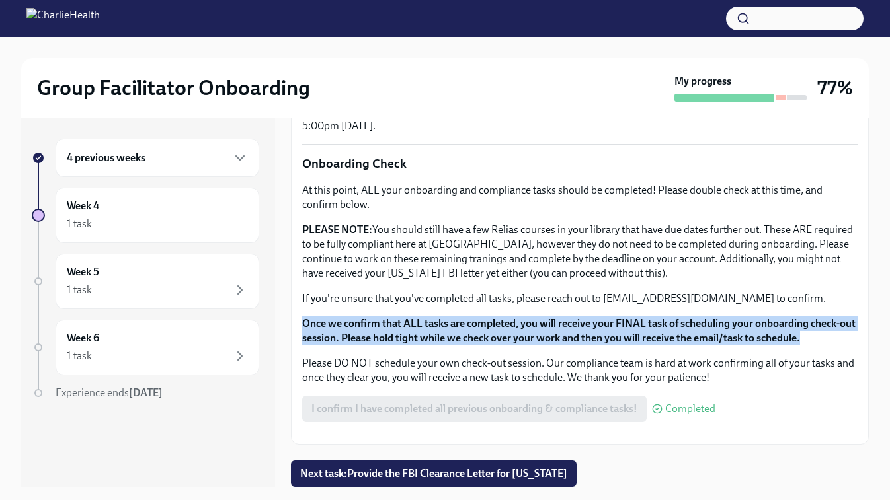
drag, startPoint x: 310, startPoint y: 315, endPoint x: 856, endPoint y: 345, distance: 546.7
click at [856, 345] on div "At this point, ALL your onboarding and compliance tasks should be completed! Pl…" at bounding box center [579, 284] width 555 height 202
copy strong "Once we confirm that ALL tasks are completed, you will receive your FINAL task …"
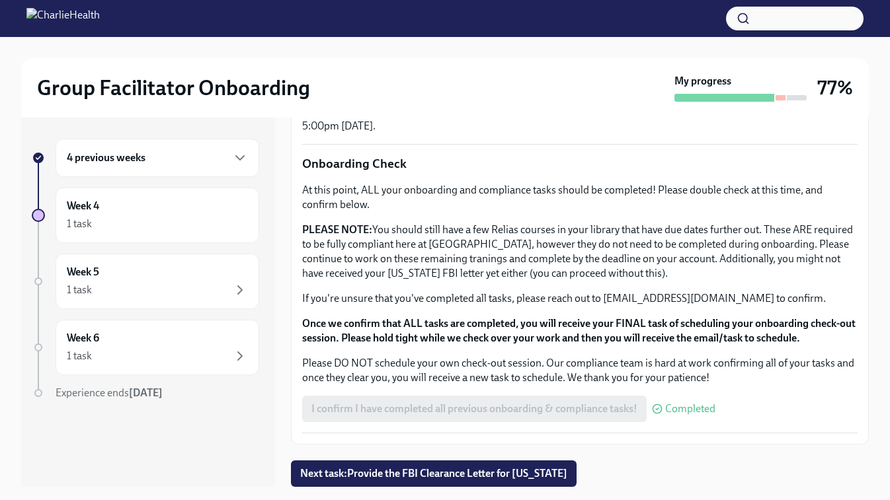
click at [365, 289] on div "At this point, ALL your onboarding and compliance tasks should be completed! Pl…" at bounding box center [579, 284] width 555 height 202
